Goal: Transaction & Acquisition: Subscribe to service/newsletter

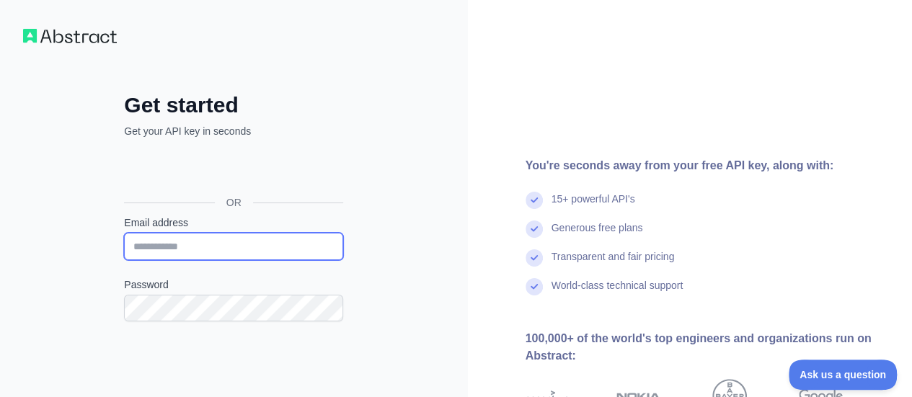
click at [195, 244] on input "Email address" at bounding box center [233, 246] width 219 height 27
click at [196, 253] on input "**********" at bounding box center [233, 246] width 219 height 27
type input "**********"
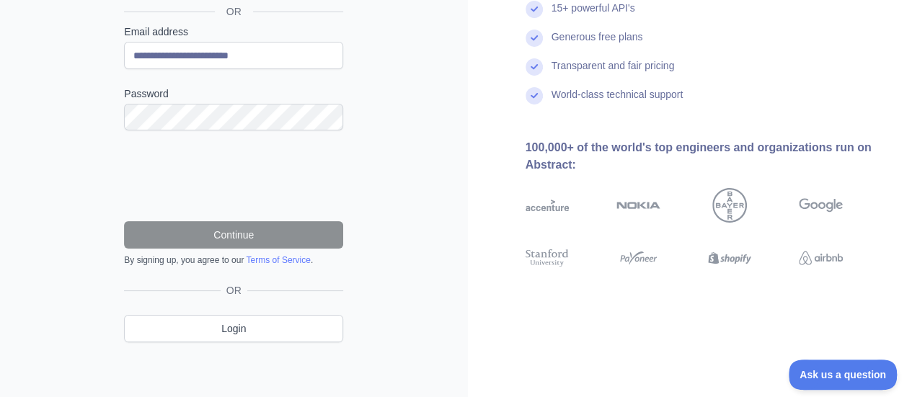
scroll to position [71, 0]
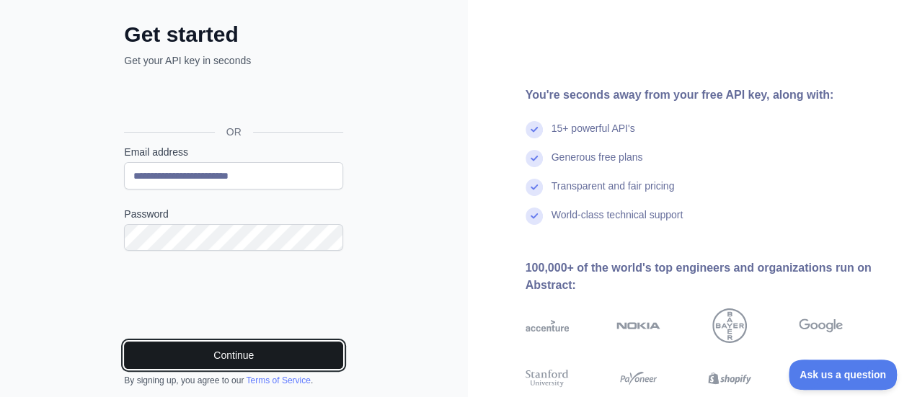
click at [258, 354] on button "Continue" at bounding box center [233, 355] width 219 height 27
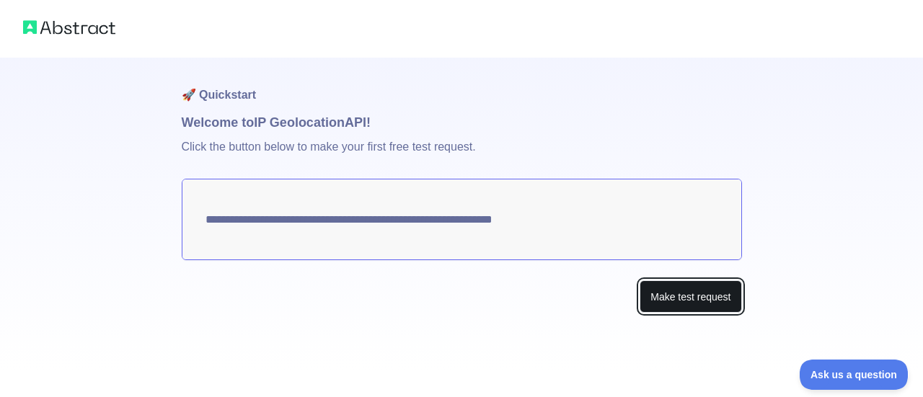
click at [693, 289] on button "Make test request" at bounding box center [690, 296] width 102 height 32
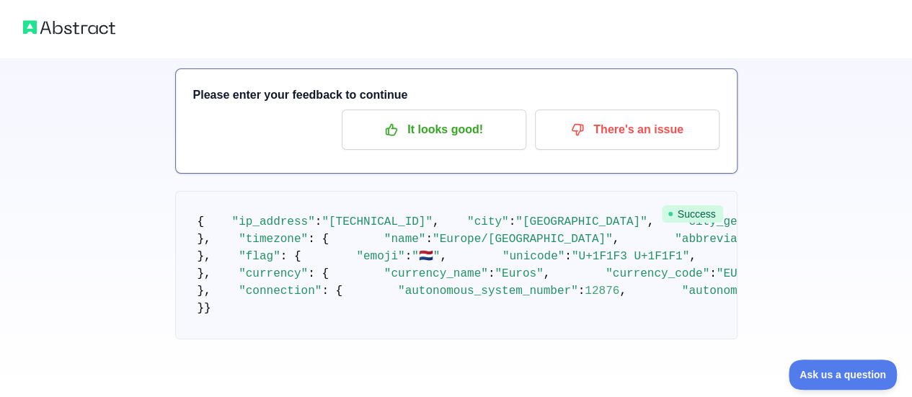
scroll to position [240, 0]
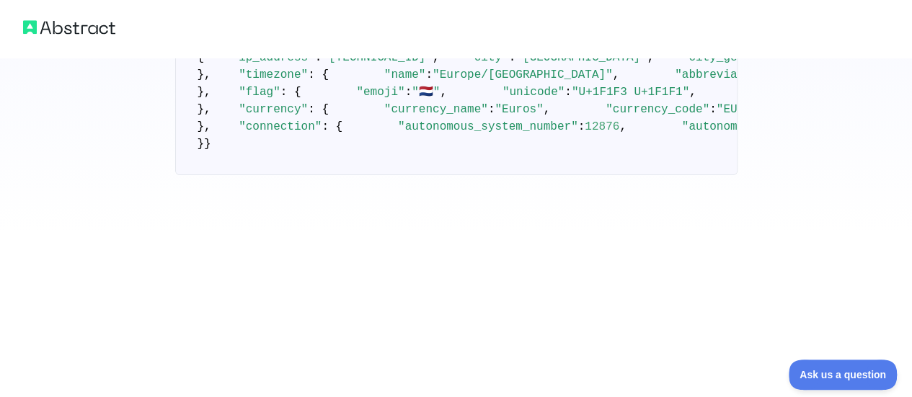
click at [491, 169] on pre "{ "ip_address" : "51.159.225.150" , "city" : "Haarlem" , "city_geoname_id" : 27…" at bounding box center [456, 101] width 562 height 148
click at [464, 160] on pre "{ "ip_address" : "51.159.225.150" , "city" : "Haarlem" , "city_geoname_id" : 27…" at bounding box center [456, 101] width 562 height 148
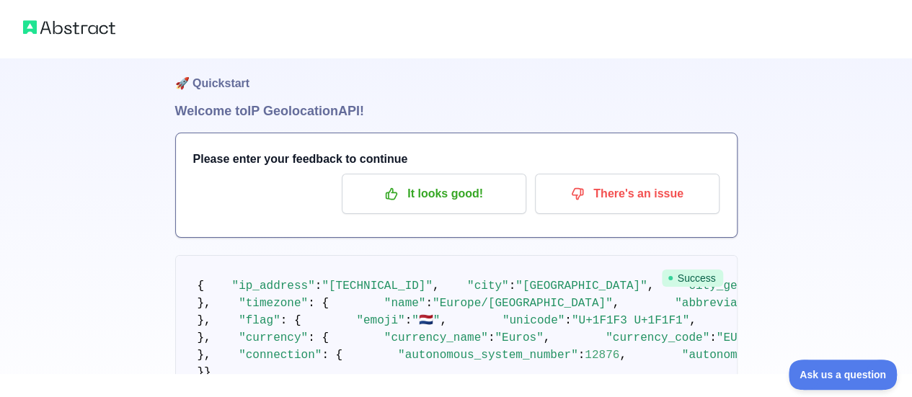
scroll to position [0, 0]
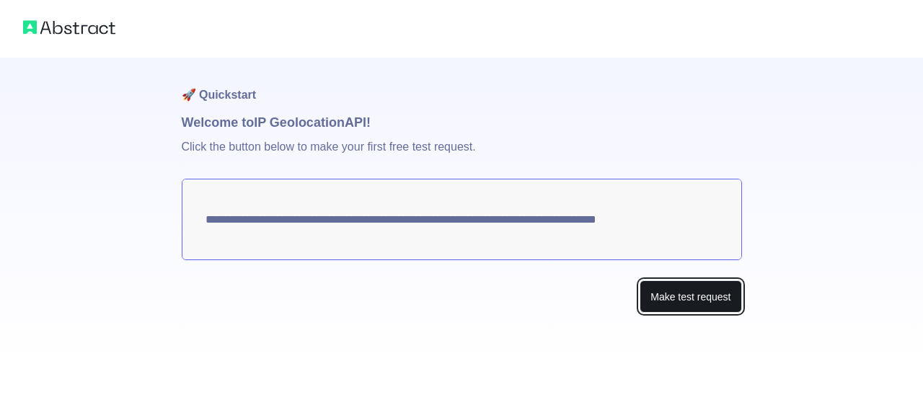
click at [682, 289] on button "Make test request" at bounding box center [690, 296] width 102 height 32
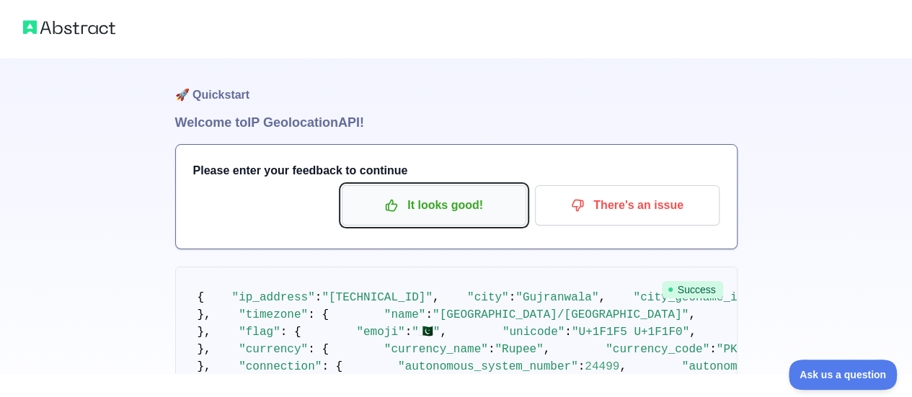
click at [414, 194] on p "It looks good!" at bounding box center [433, 205] width 163 height 25
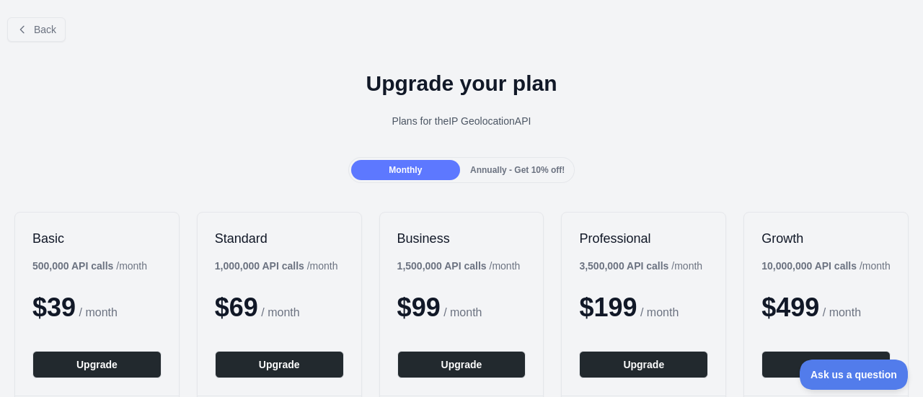
click at [533, 171] on span "Annually - Get 10% off!" at bounding box center [517, 170] width 94 height 10
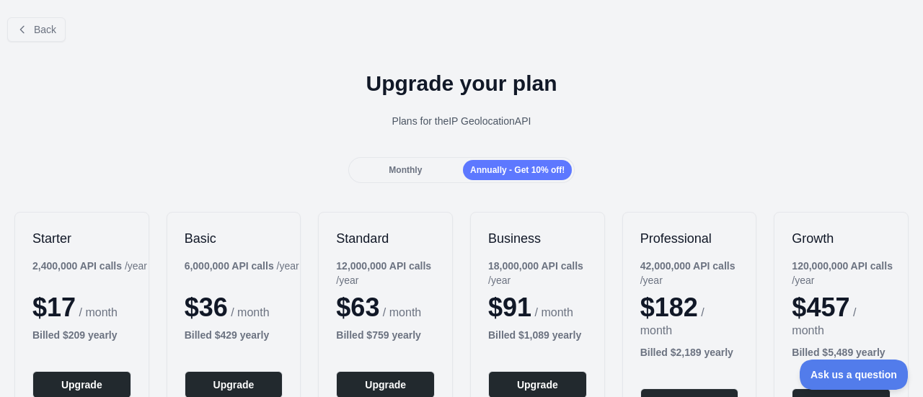
click at [406, 170] on span "Monthly" at bounding box center [404, 170] width 33 height 10
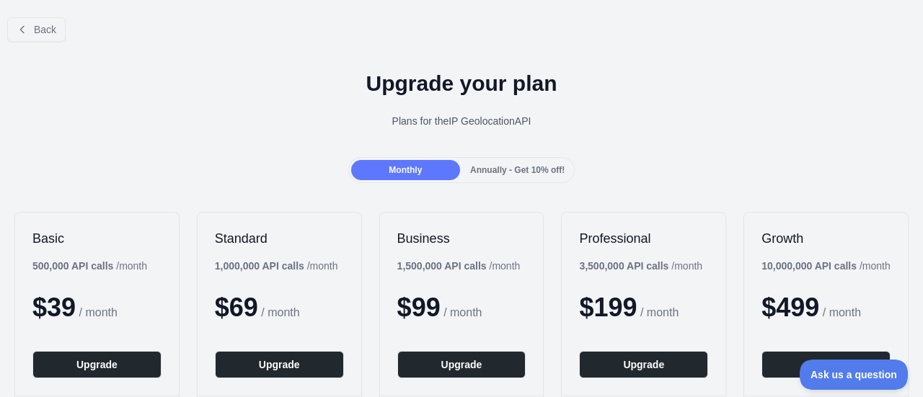
click at [519, 168] on span "Annually - Get 10% off!" at bounding box center [517, 170] width 94 height 10
